Goal: Task Accomplishment & Management: Manage account settings

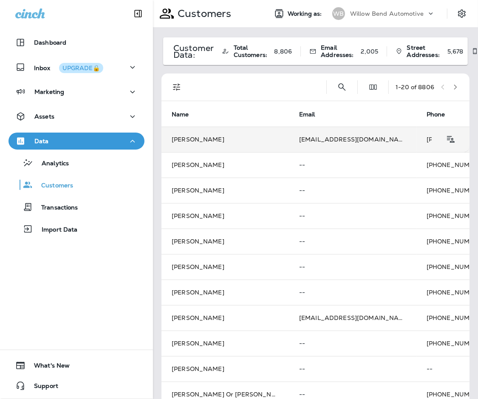
click at [201, 137] on td "[PERSON_NAME]" at bounding box center [224, 138] width 127 height 25
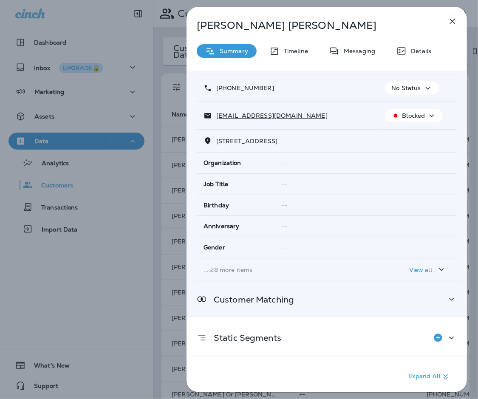
click at [283, 283] on div "Customer Matching" at bounding box center [326, 299] width 280 height 34
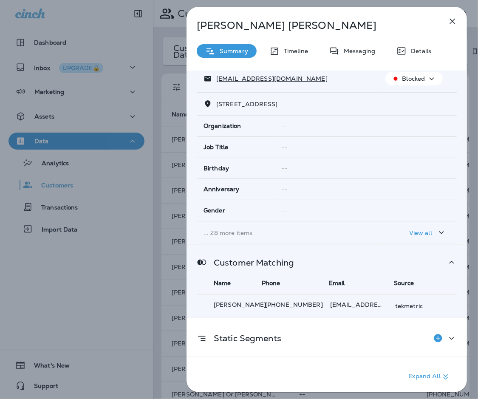
scroll to position [83, 0]
click at [167, 105] on div "[PERSON_NAME] Summary Timeline Messaging Details Customer Info Basic Info Opt S…" at bounding box center [239, 199] width 478 height 399
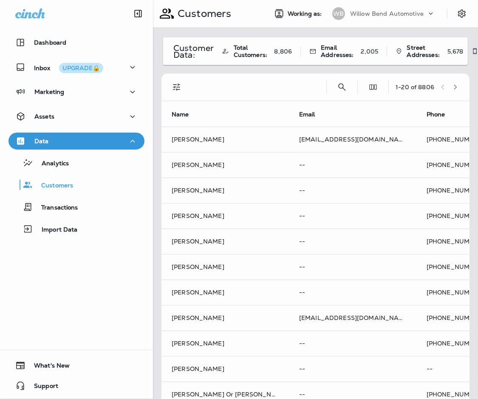
click at [193, 166] on div at bounding box center [239, 199] width 478 height 399
click at [193, 166] on td "[PERSON_NAME]" at bounding box center [224, 164] width 127 height 25
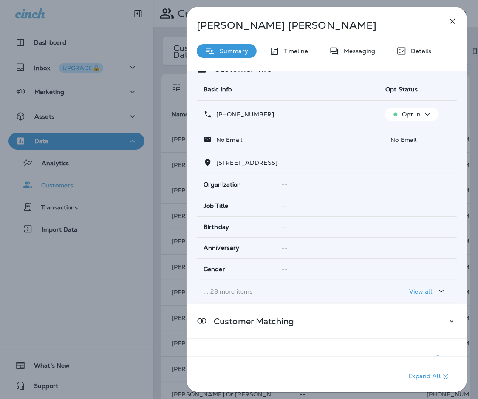
scroll to position [76, 0]
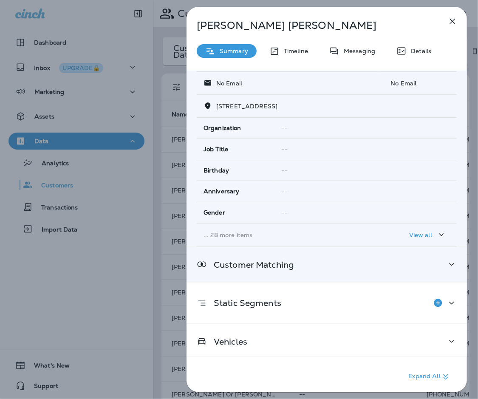
click at [295, 271] on div "Customer Matching" at bounding box center [326, 264] width 280 height 34
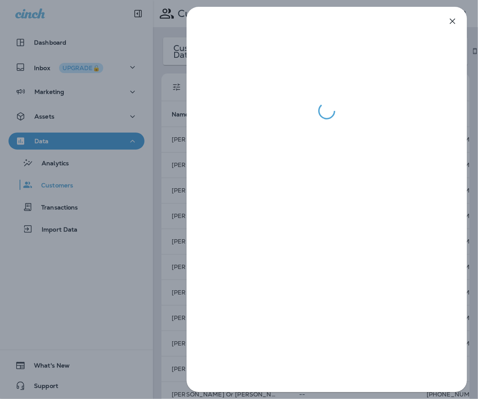
click at [136, 242] on div at bounding box center [239, 199] width 478 height 399
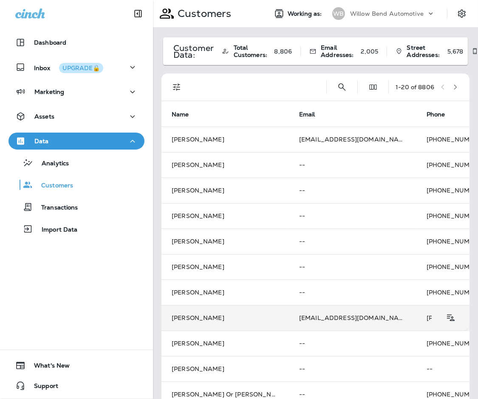
click at [217, 318] on td "[PERSON_NAME]" at bounding box center [224, 317] width 127 height 25
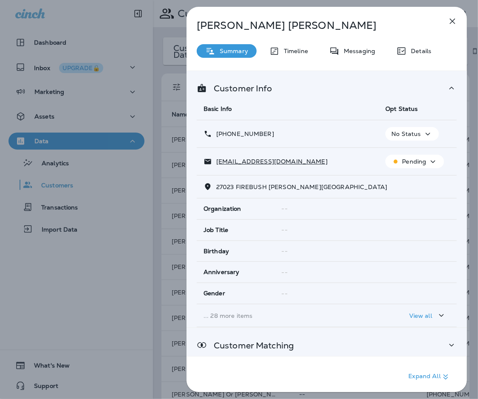
click at [233, 342] on p "Customer Matching" at bounding box center [250, 345] width 87 height 7
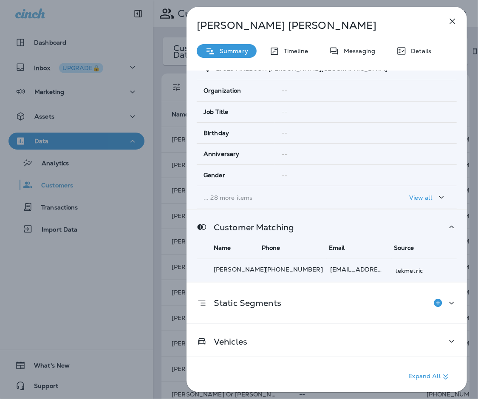
click at [93, 129] on div "[PERSON_NAME] Summary Timeline Messaging Details Customer Info Basic Info Opt S…" at bounding box center [239, 199] width 478 height 399
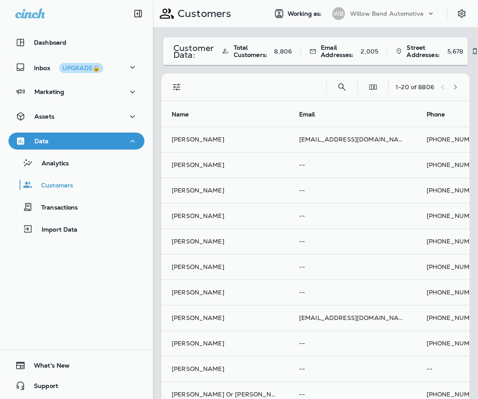
click at [54, 89] on div at bounding box center [283, 199] width 478 height 399
click at [42, 72] on div "Inbox UPGRADE🔒" at bounding box center [59, 67] width 88 height 11
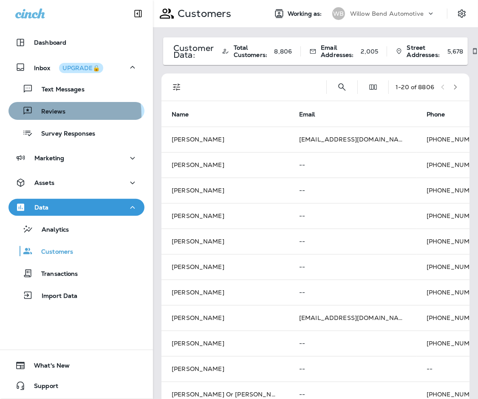
click at [46, 115] on p "Reviews" at bounding box center [49, 112] width 33 height 8
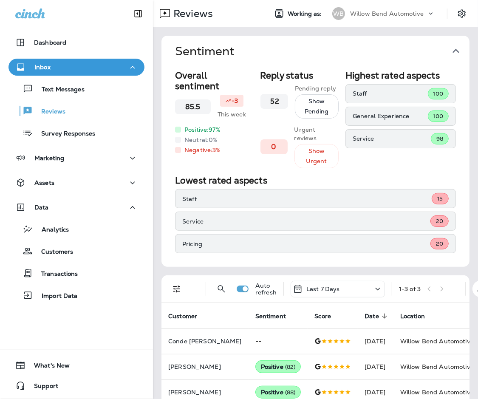
scroll to position [25, 0]
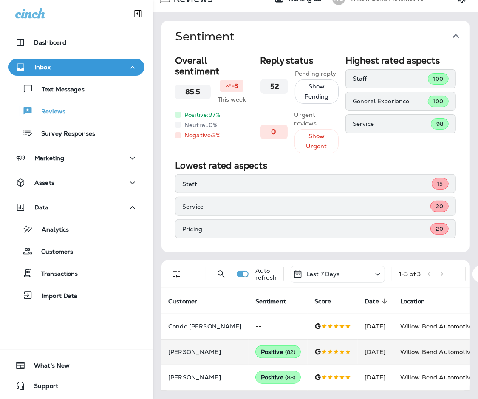
click at [202, 348] on p "[PERSON_NAME]" at bounding box center [204, 351] width 73 height 7
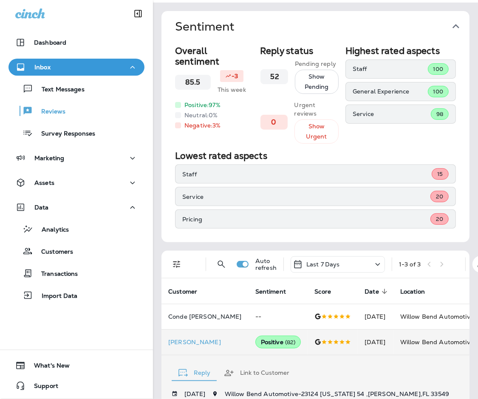
scroll to position [253, 0]
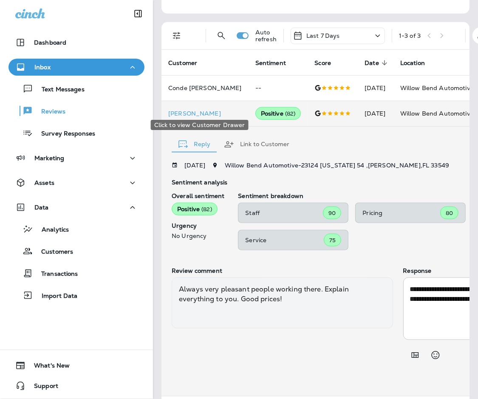
click at [199, 110] on p "[PERSON_NAME]" at bounding box center [204, 113] width 73 height 7
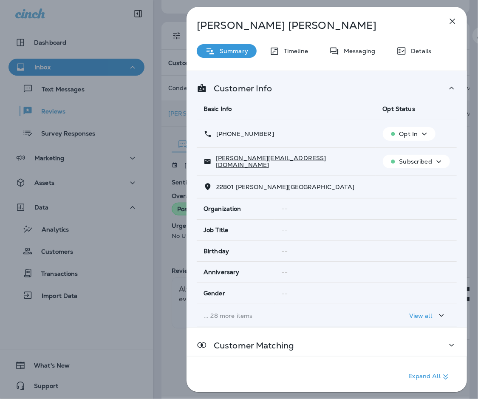
scroll to position [81, 0]
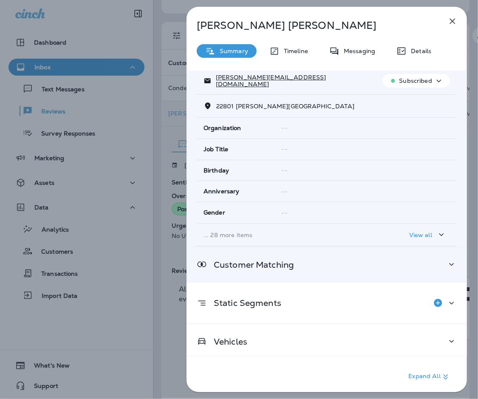
click at [289, 265] on p "Customer Matching" at bounding box center [250, 264] width 87 height 7
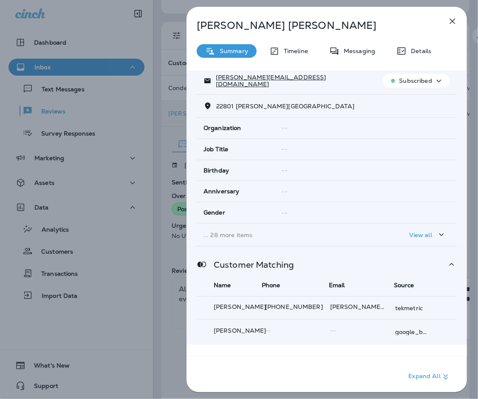
click at [454, 18] on icon "button" at bounding box center [452, 21] width 10 height 10
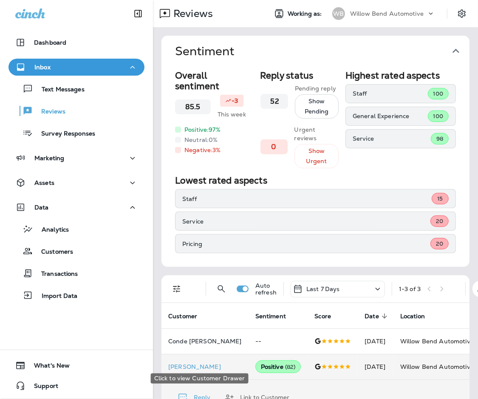
click at [202, 363] on p "[PERSON_NAME]" at bounding box center [204, 366] width 73 height 7
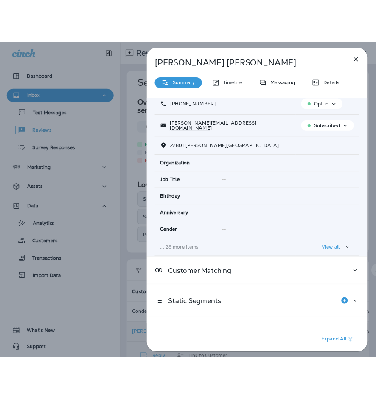
scroll to position [81, 0]
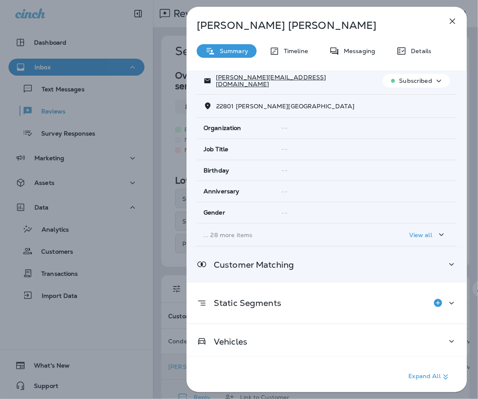
click at [280, 268] on div "Customer Matching" at bounding box center [326, 264] width 280 height 34
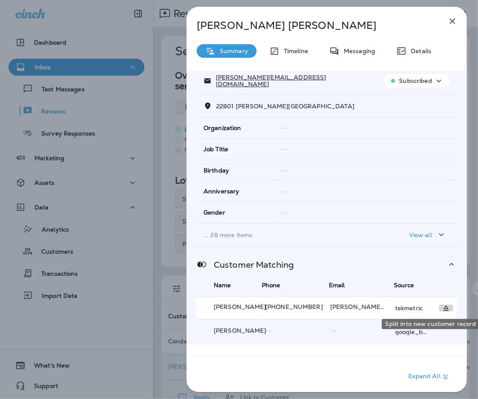
click at [441, 304] on icon "Split into new customer record" at bounding box center [446, 308] width 10 height 10
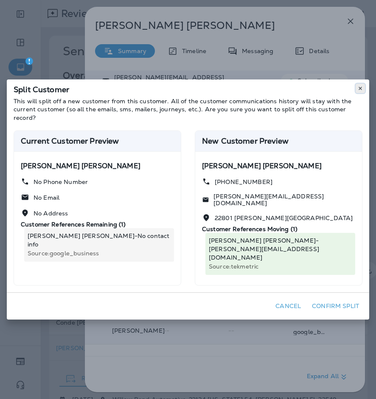
click at [363, 93] on button at bounding box center [360, 88] width 9 height 9
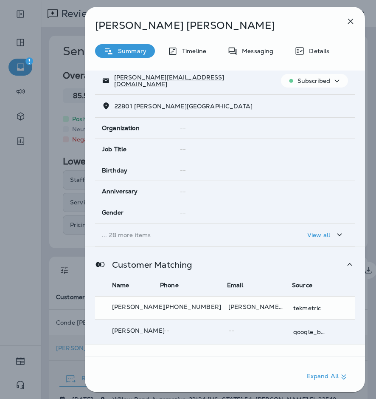
click at [351, 22] on div at bounding box center [188, 199] width 376 height 399
click at [351, 22] on icon "button" at bounding box center [351, 22] width 6 height 6
